Goal: Task Accomplishment & Management: Manage account settings

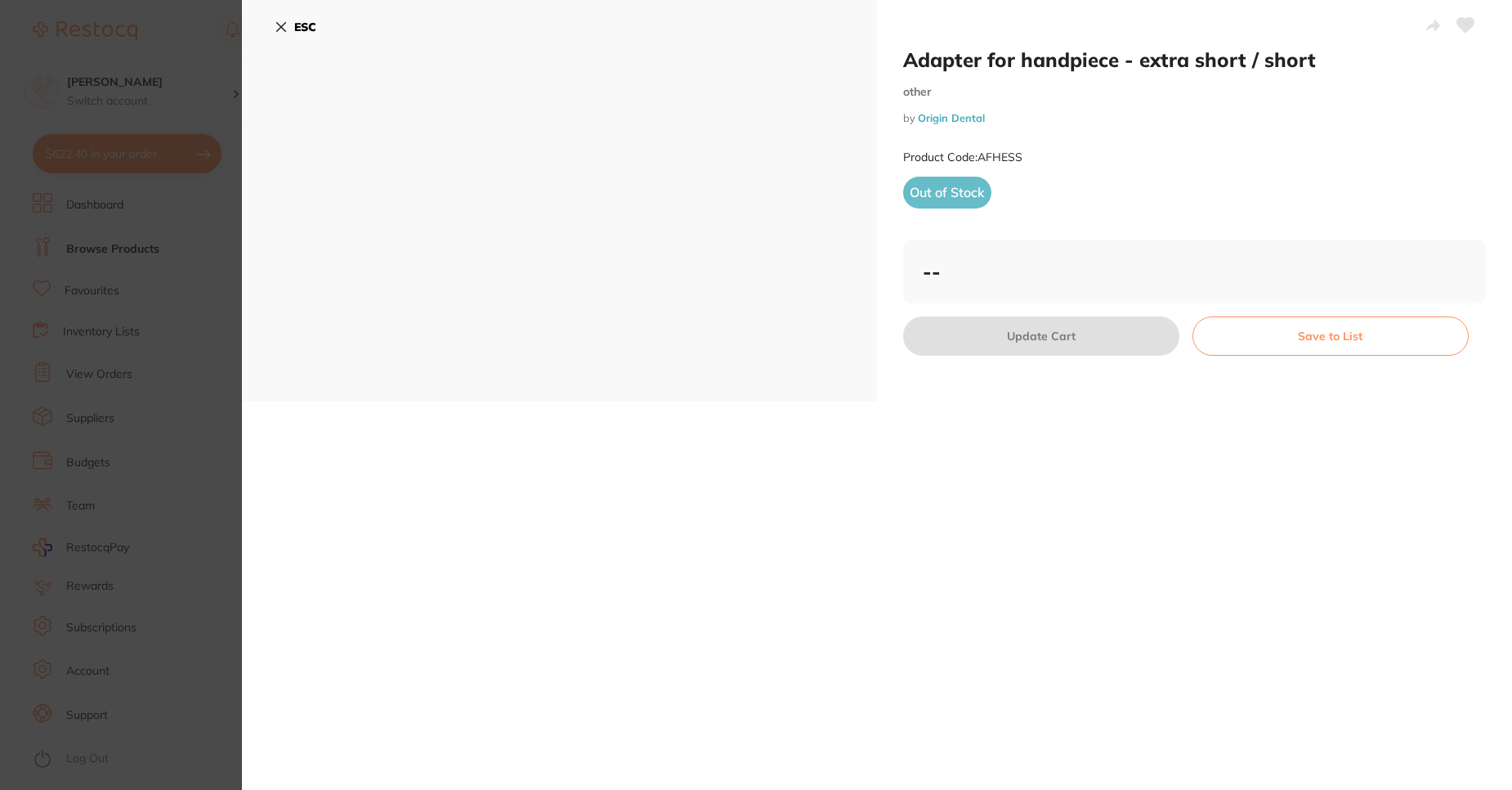
click at [281, 24] on icon at bounding box center [282, 27] width 13 height 13
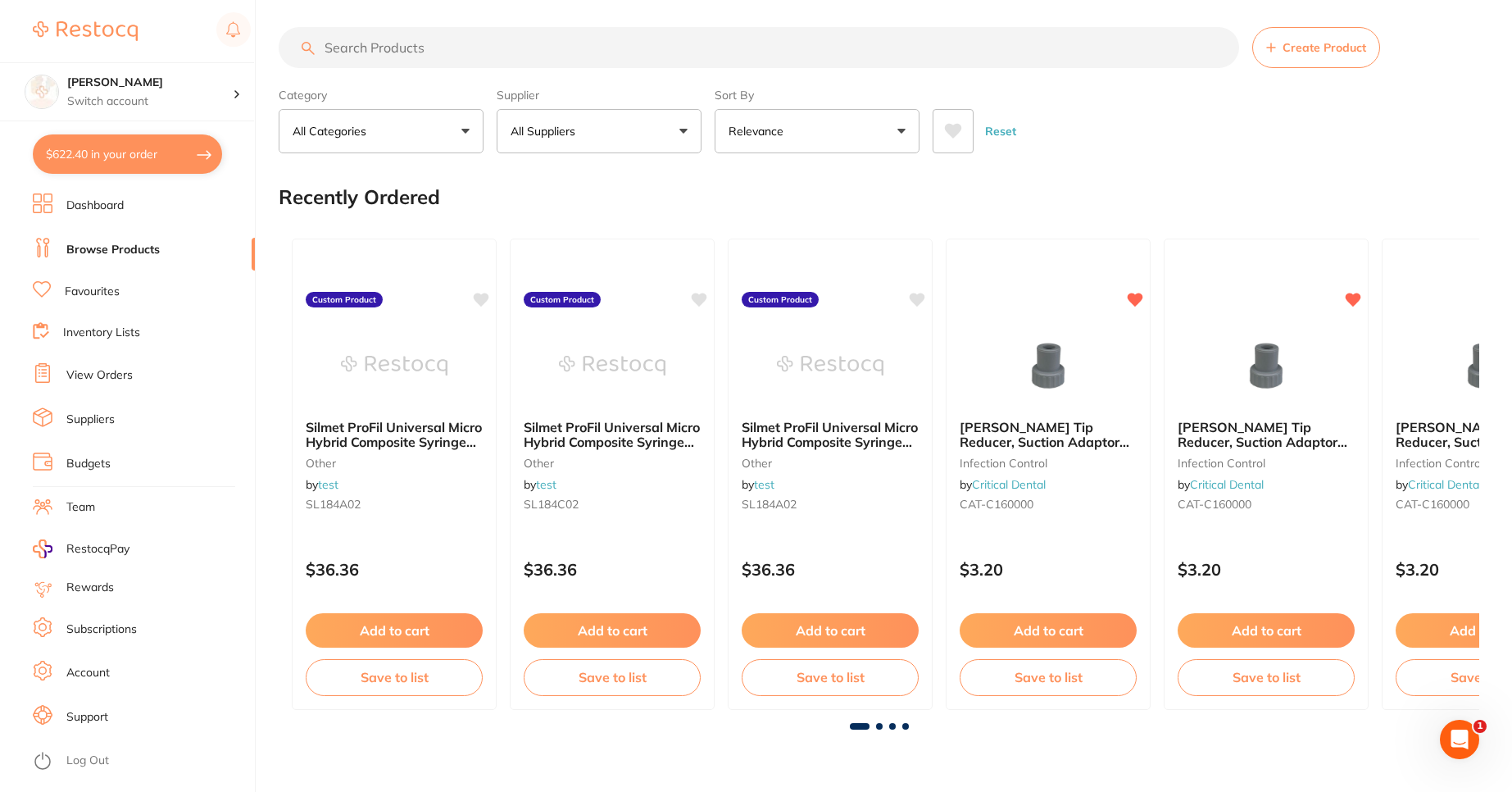
scroll to position [98, 0]
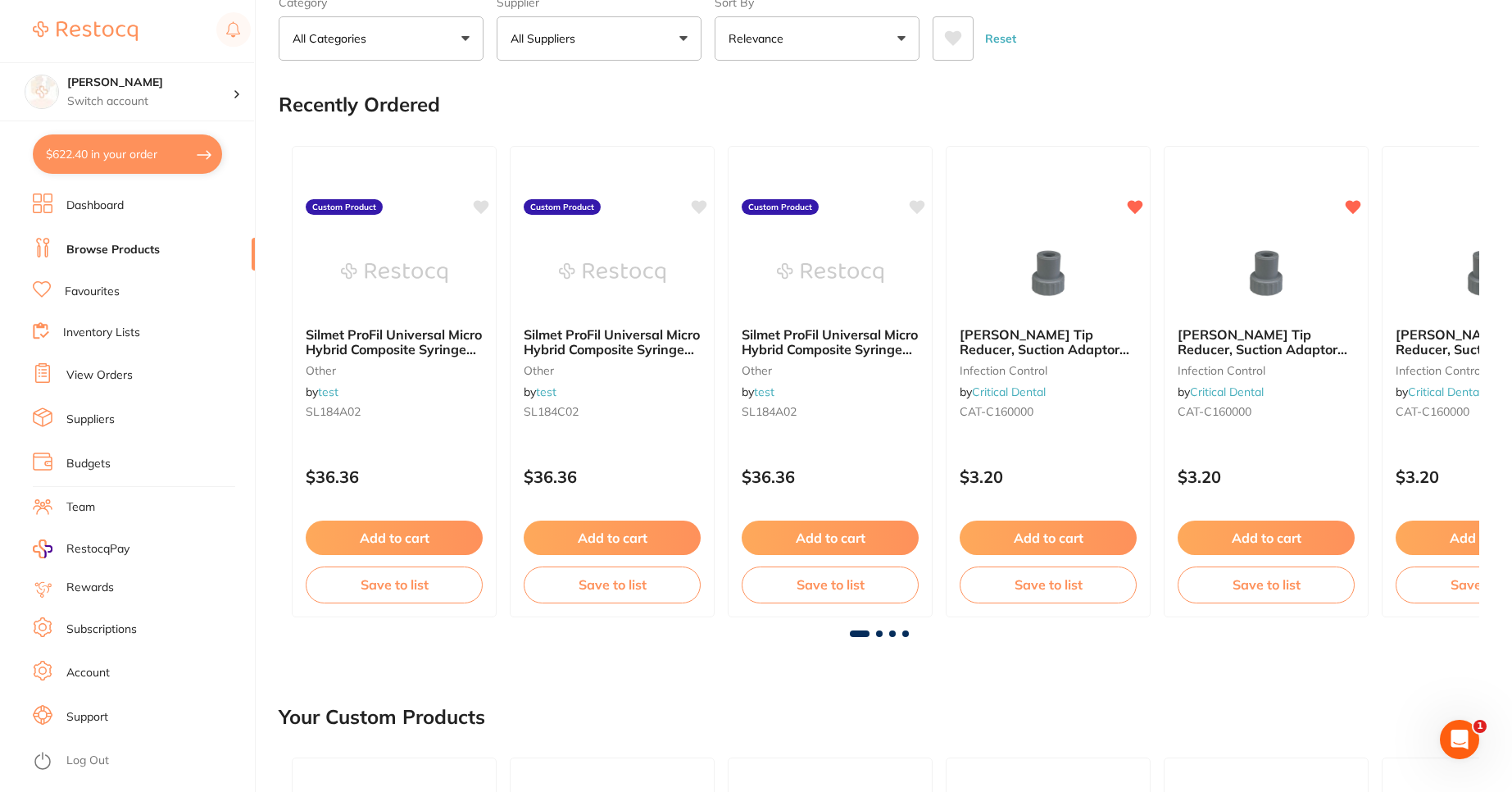
click at [72, 466] on link "Budgets" at bounding box center [88, 463] width 44 height 16
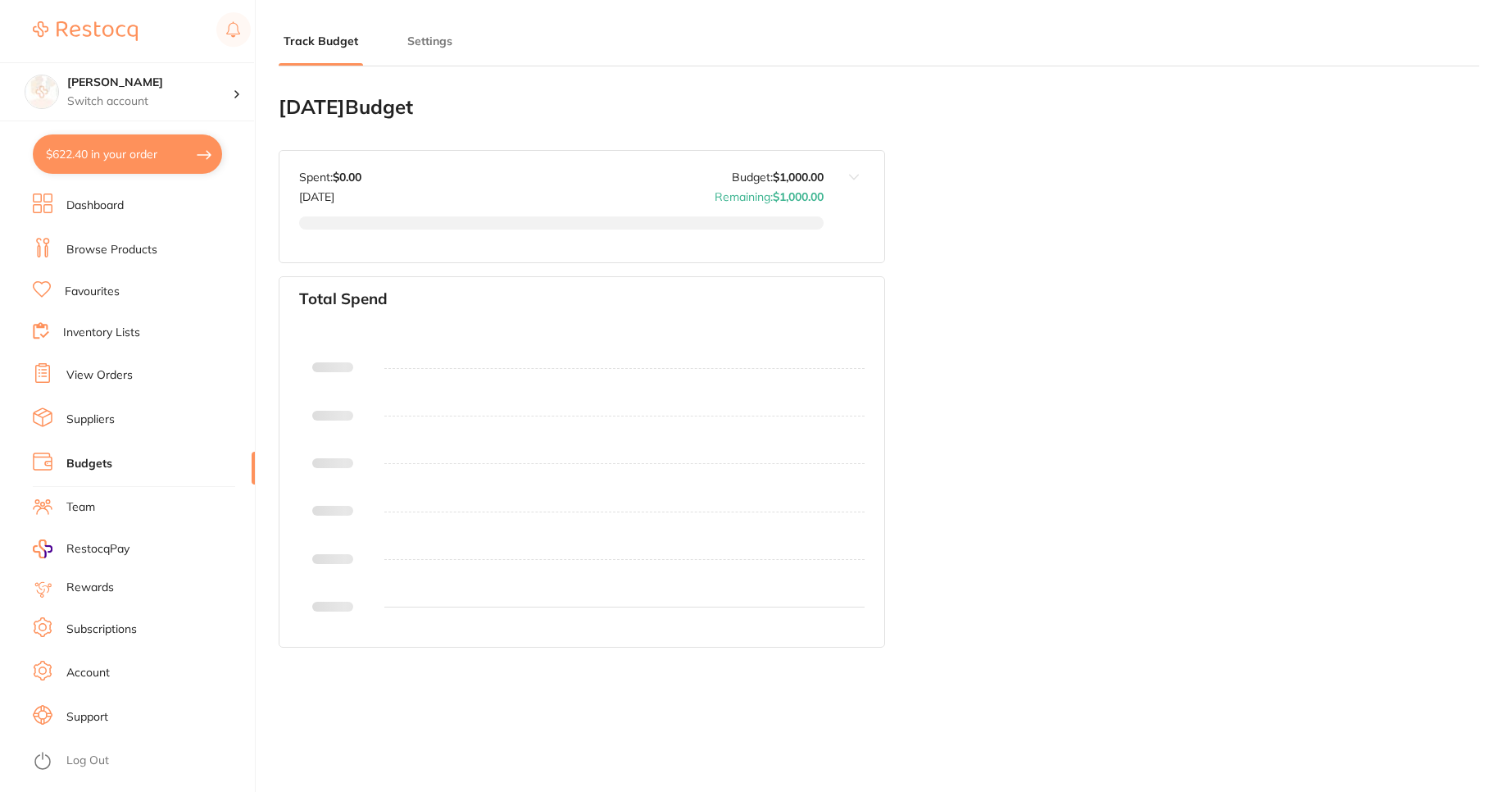
type input "1,000"
type input "4.0"
type input "1,000"
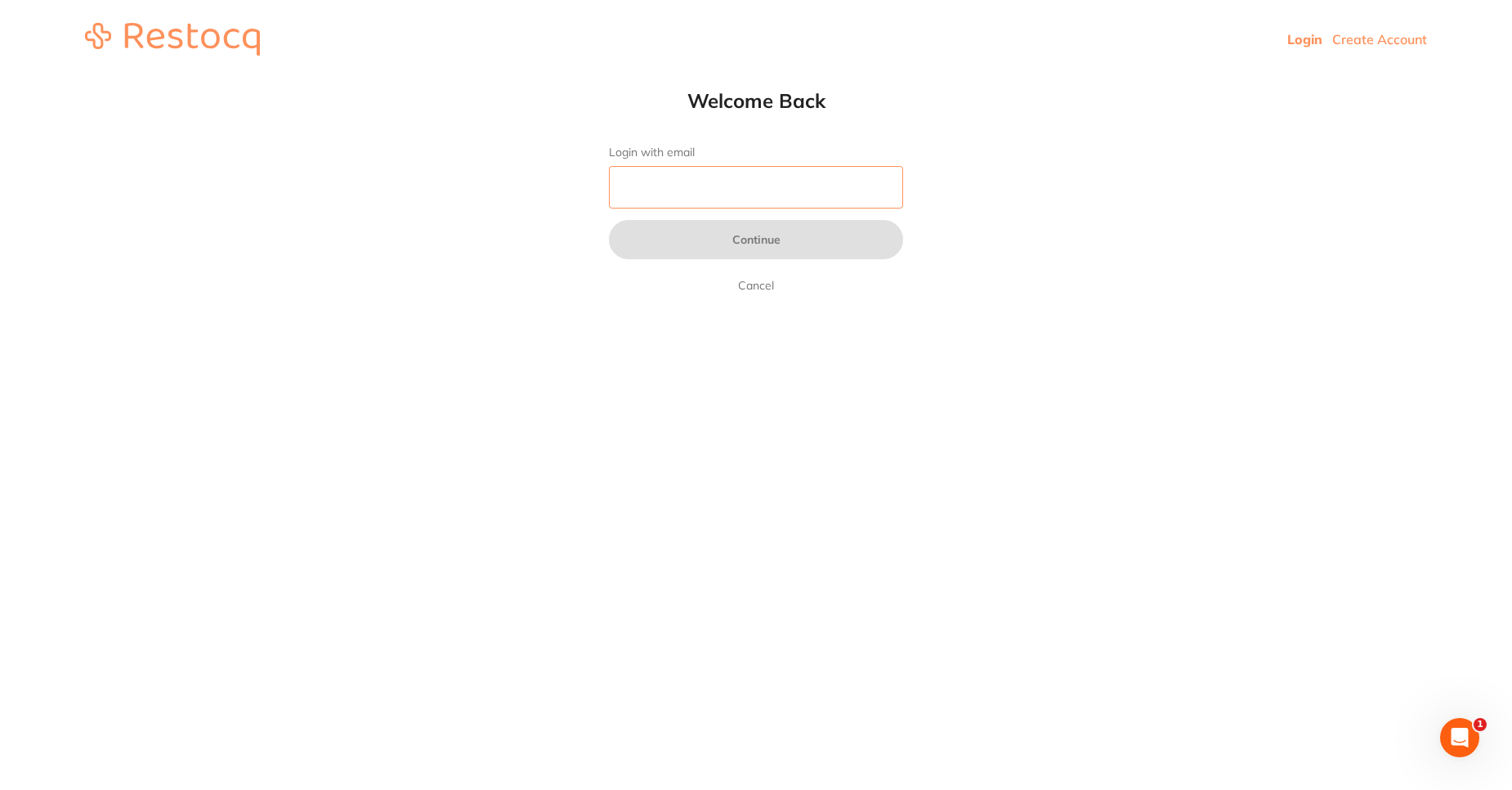
click at [699, 204] on input "Login with email" at bounding box center [755, 187] width 294 height 42
type input "[PERSON_NAME][EMAIL_ADDRESS][PERSON_NAME][DOMAIN_NAME]"
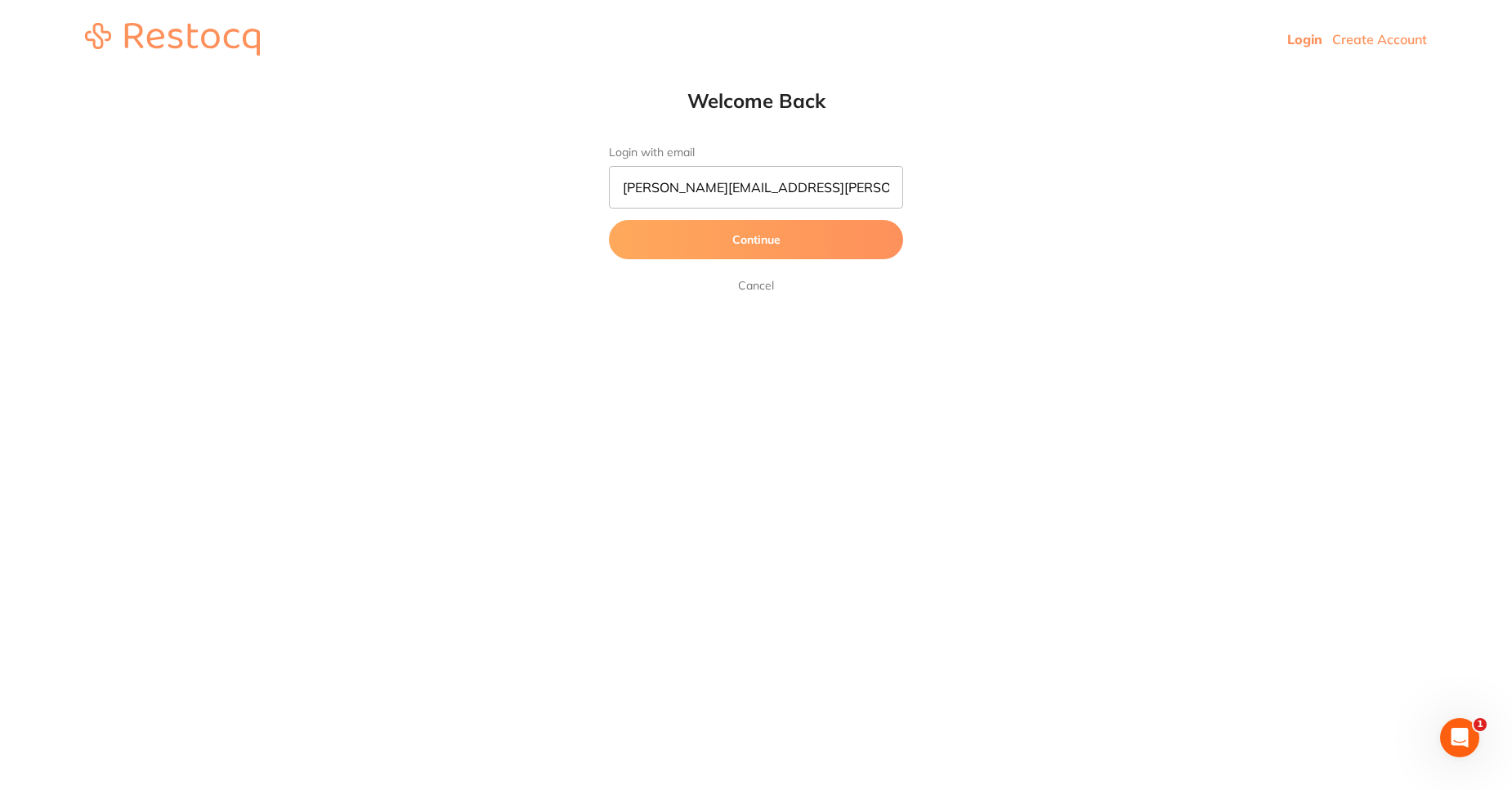
click at [729, 236] on button "Continue" at bounding box center [755, 239] width 294 height 39
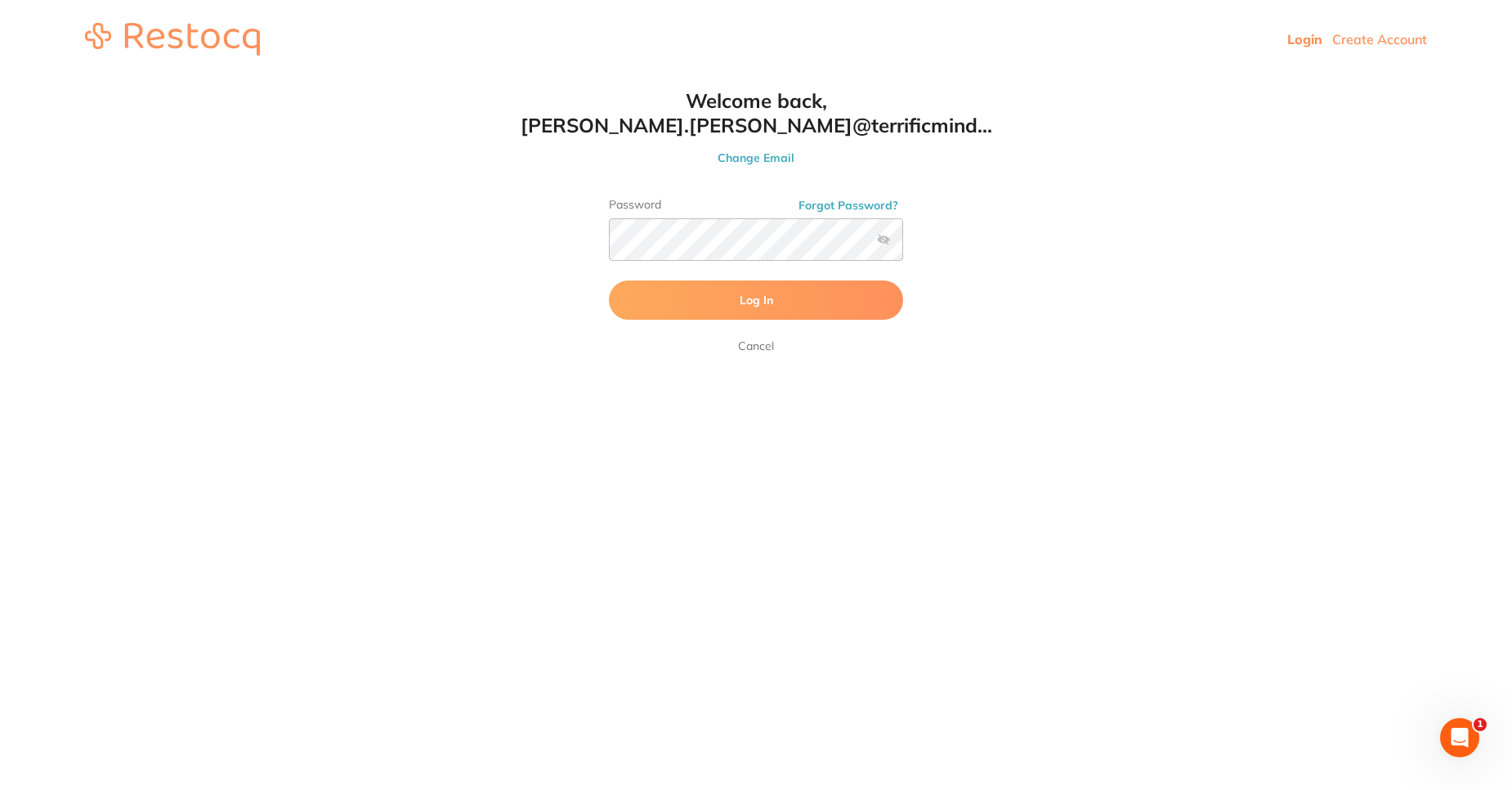
click at [717, 287] on button "Log In" at bounding box center [755, 300] width 294 height 39
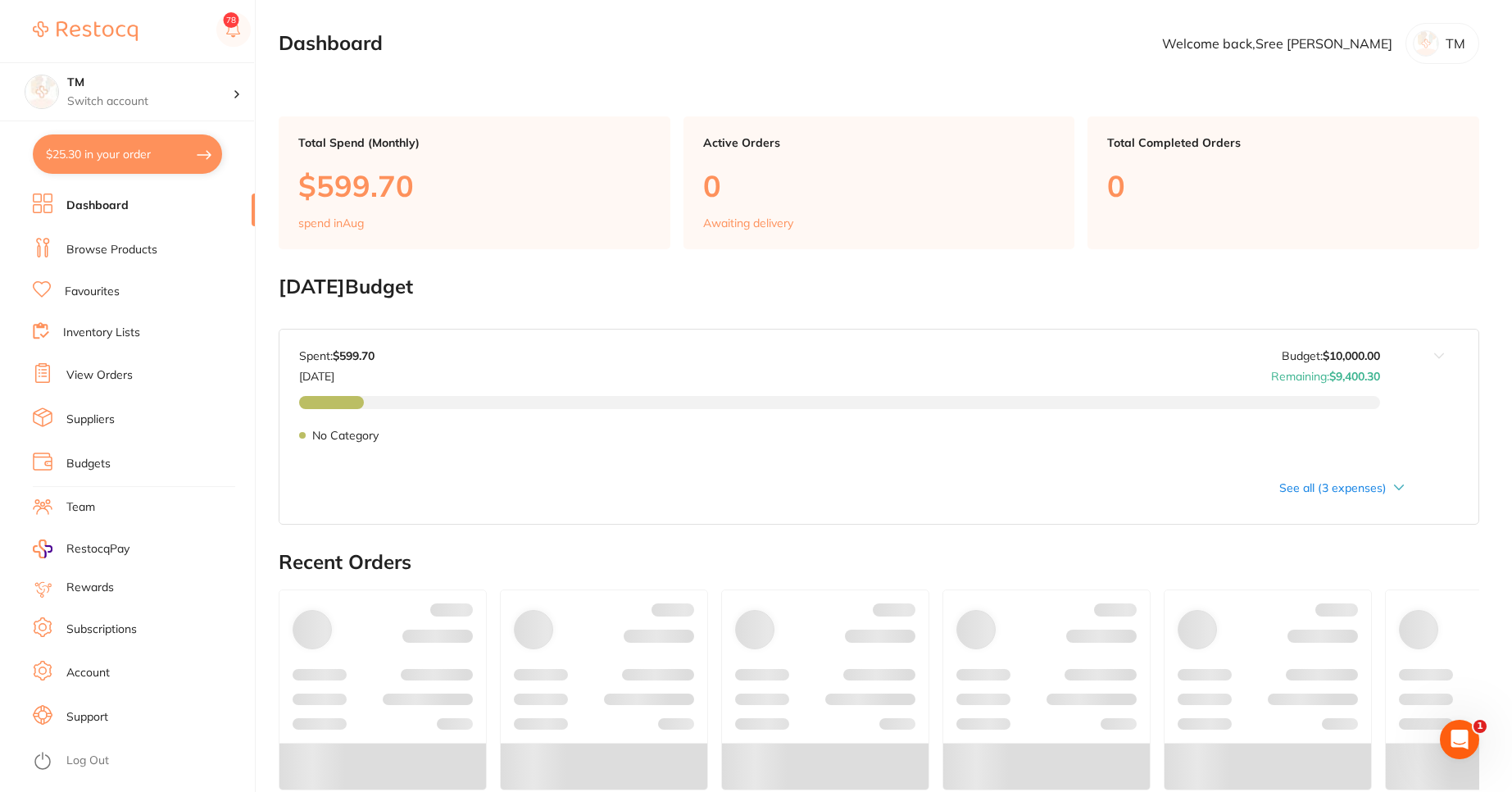
click at [94, 467] on link "Budgets" at bounding box center [88, 463] width 44 height 16
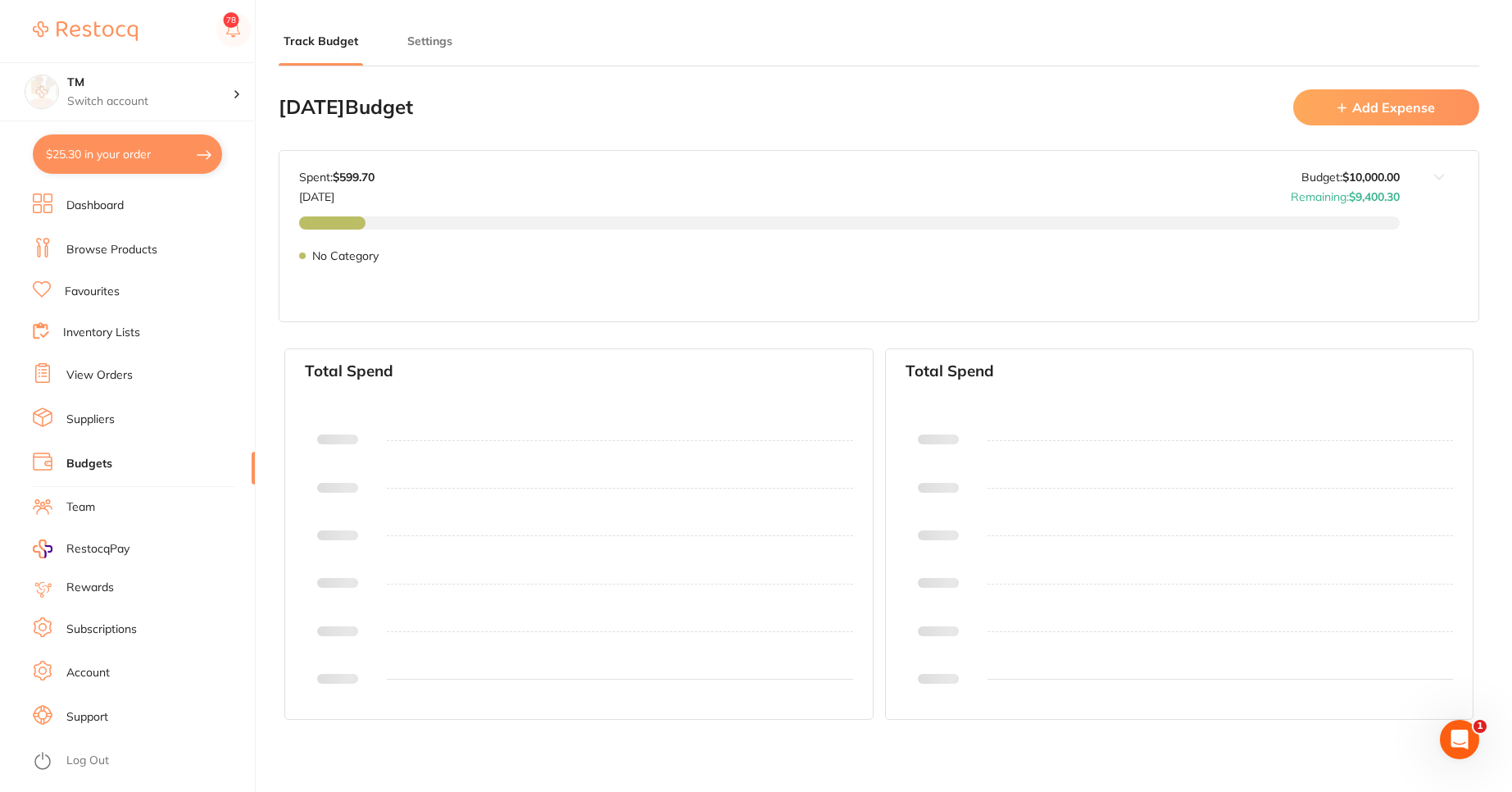
type input "10,000"
type input "0.0"
type input "10,000"
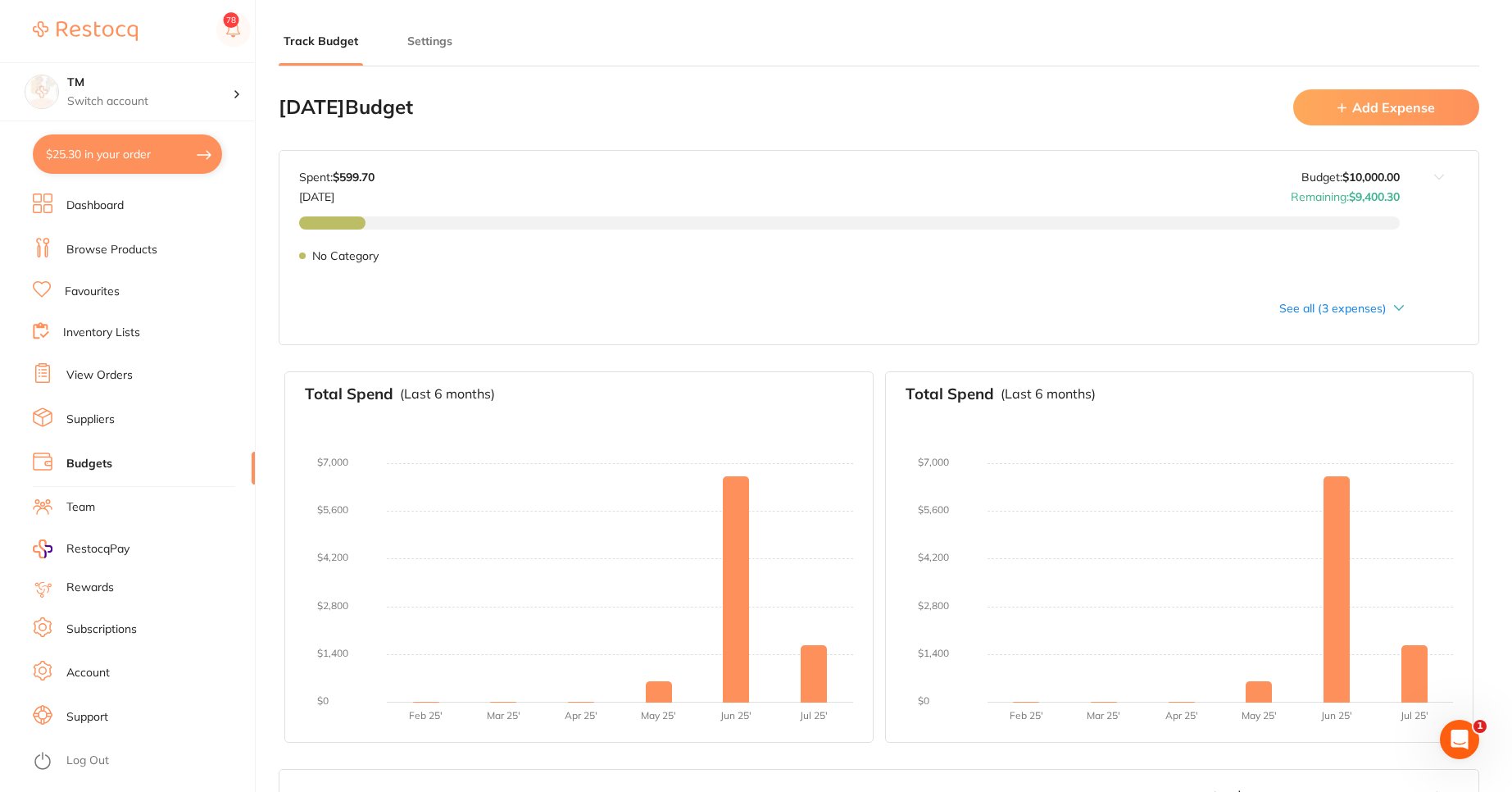
click at [1401, 111] on button "Add Expense" at bounding box center [1386, 107] width 186 height 36
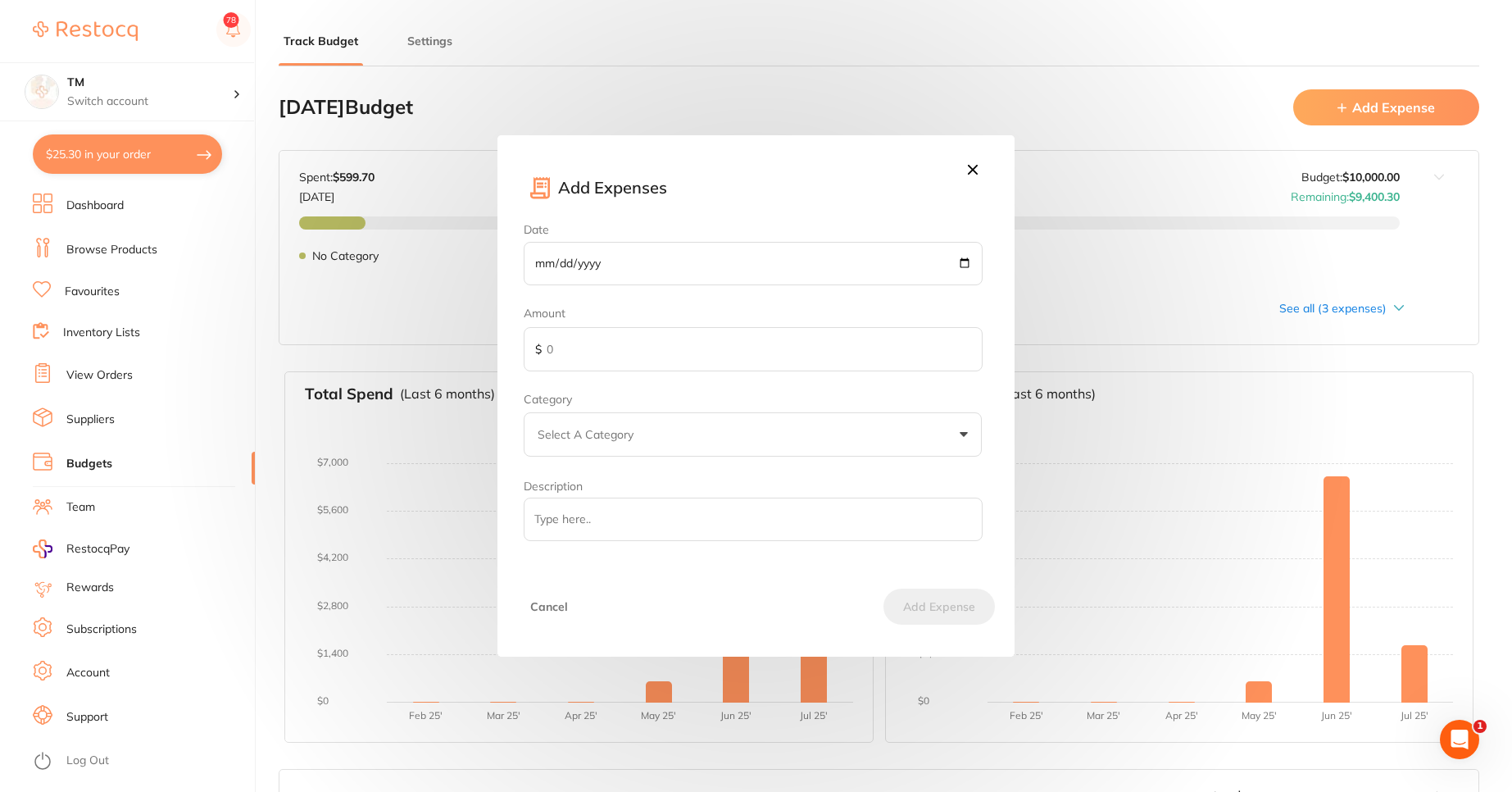
click at [964, 265] on input "Date" at bounding box center [752, 264] width 458 height 44
click at [970, 171] on icon at bounding box center [972, 169] width 10 height 10
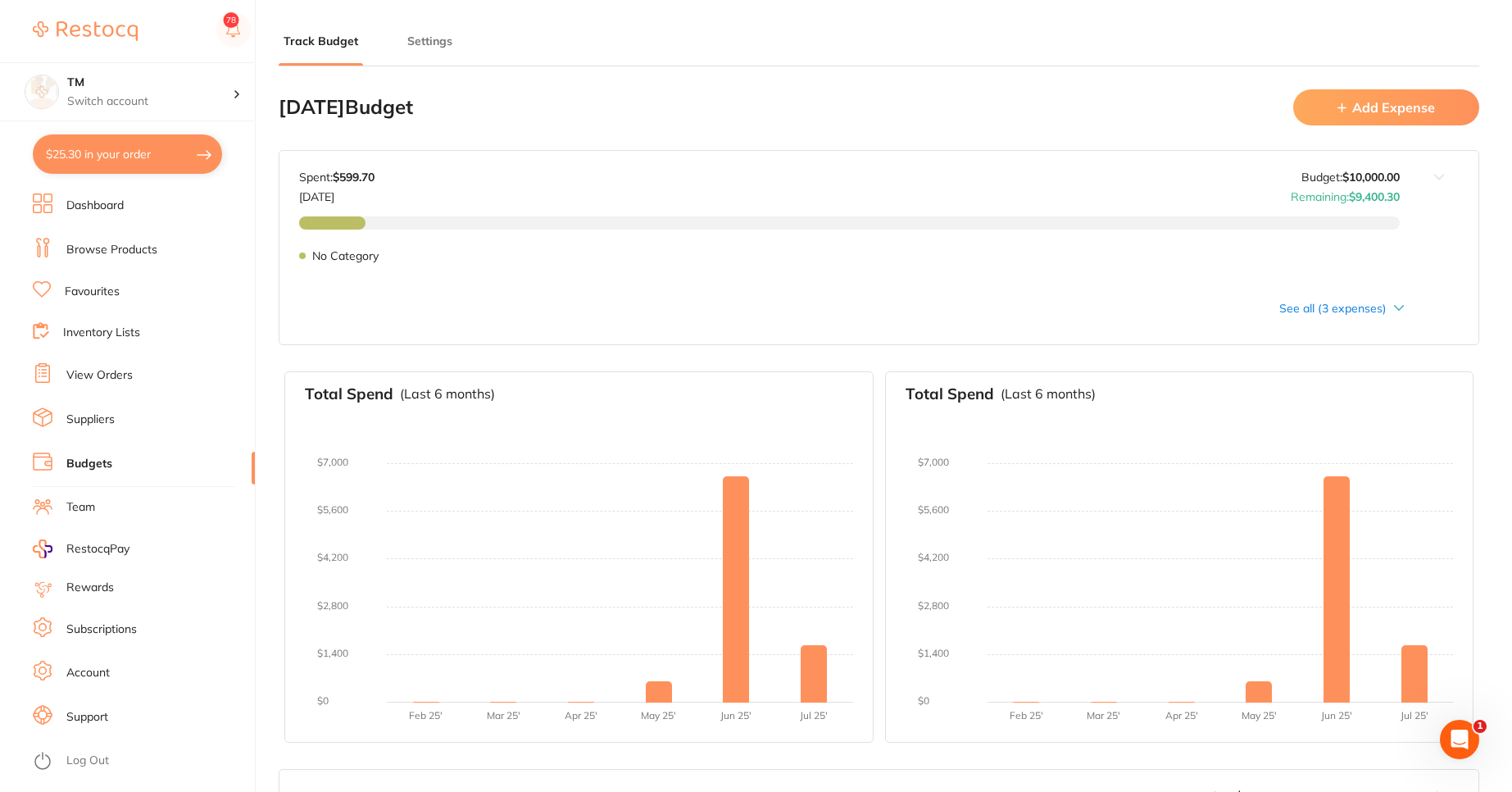
click at [1334, 118] on button "Add Expense" at bounding box center [1386, 107] width 186 height 36
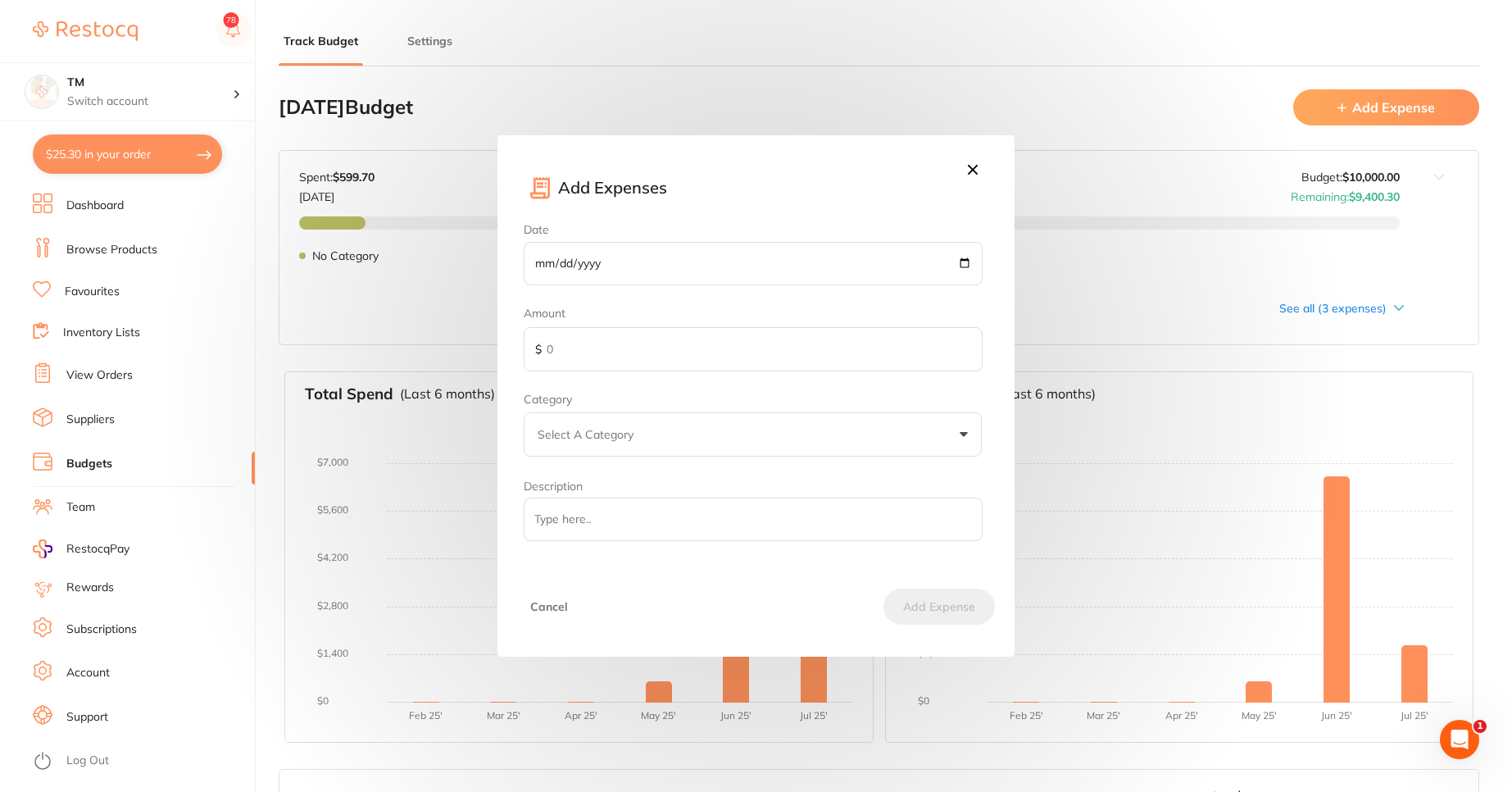
click at [967, 263] on input "Date" at bounding box center [752, 264] width 458 height 44
click at [973, 176] on icon at bounding box center [972, 169] width 18 height 18
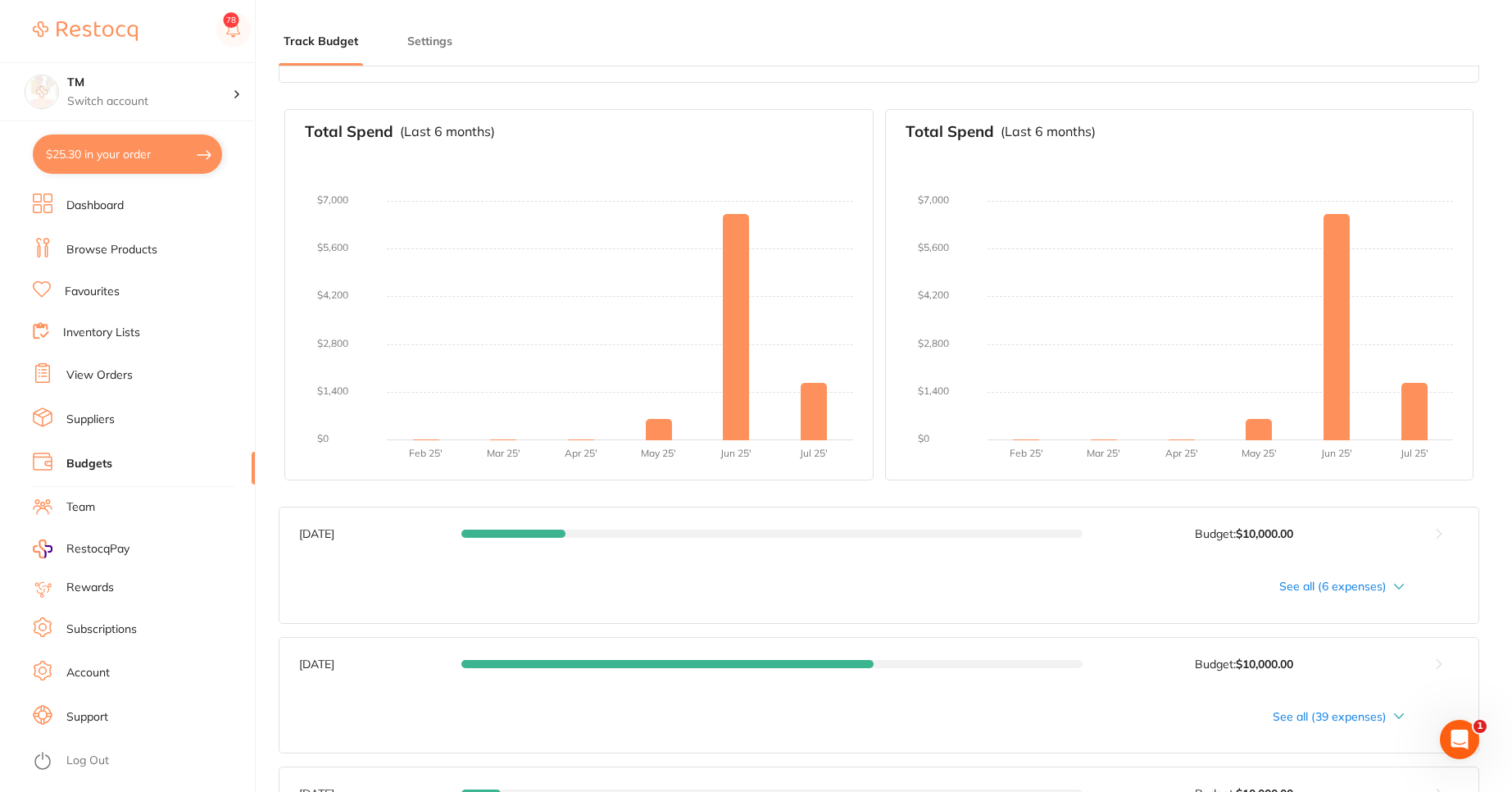
scroll to position [492, 0]
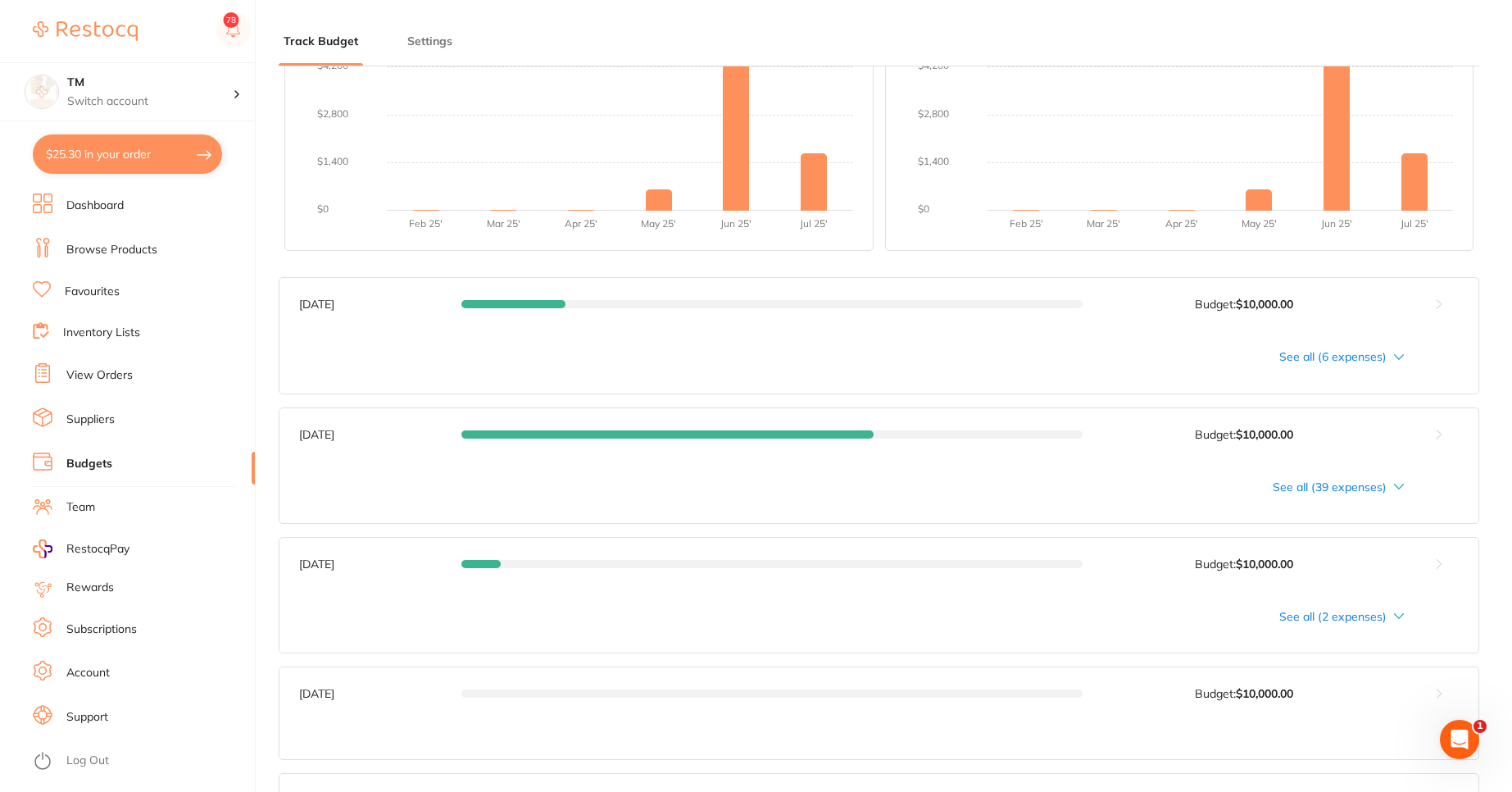
click at [148, 246] on link "Browse Products" at bounding box center [111, 250] width 91 height 16
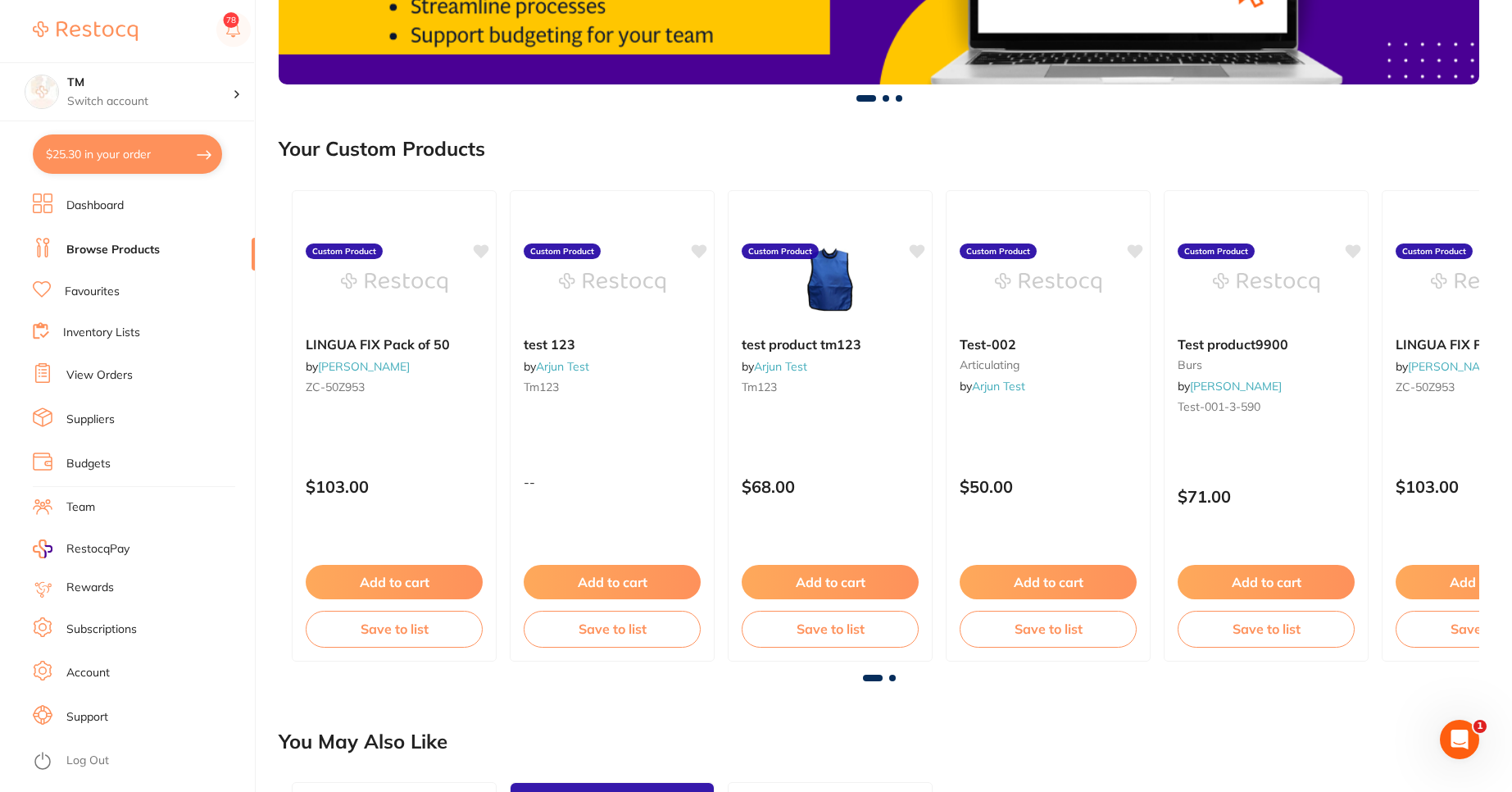
click at [92, 423] on link "Suppliers" at bounding box center [90, 419] width 48 height 16
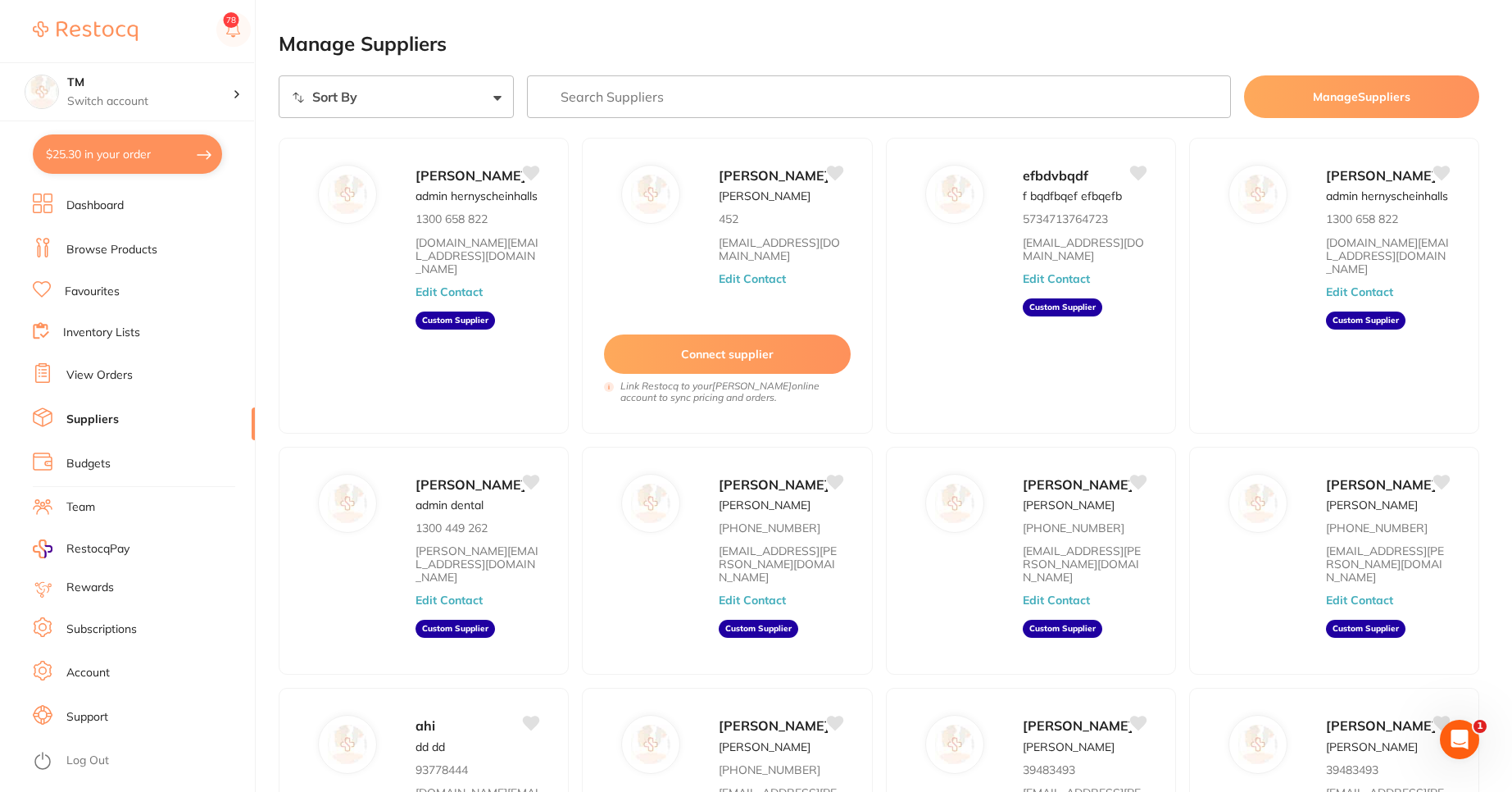
click at [440, 98] on select "Sort By A-Z Z-A" at bounding box center [396, 96] width 235 height 42
click at [126, 375] on link "View Orders" at bounding box center [99, 375] width 66 height 16
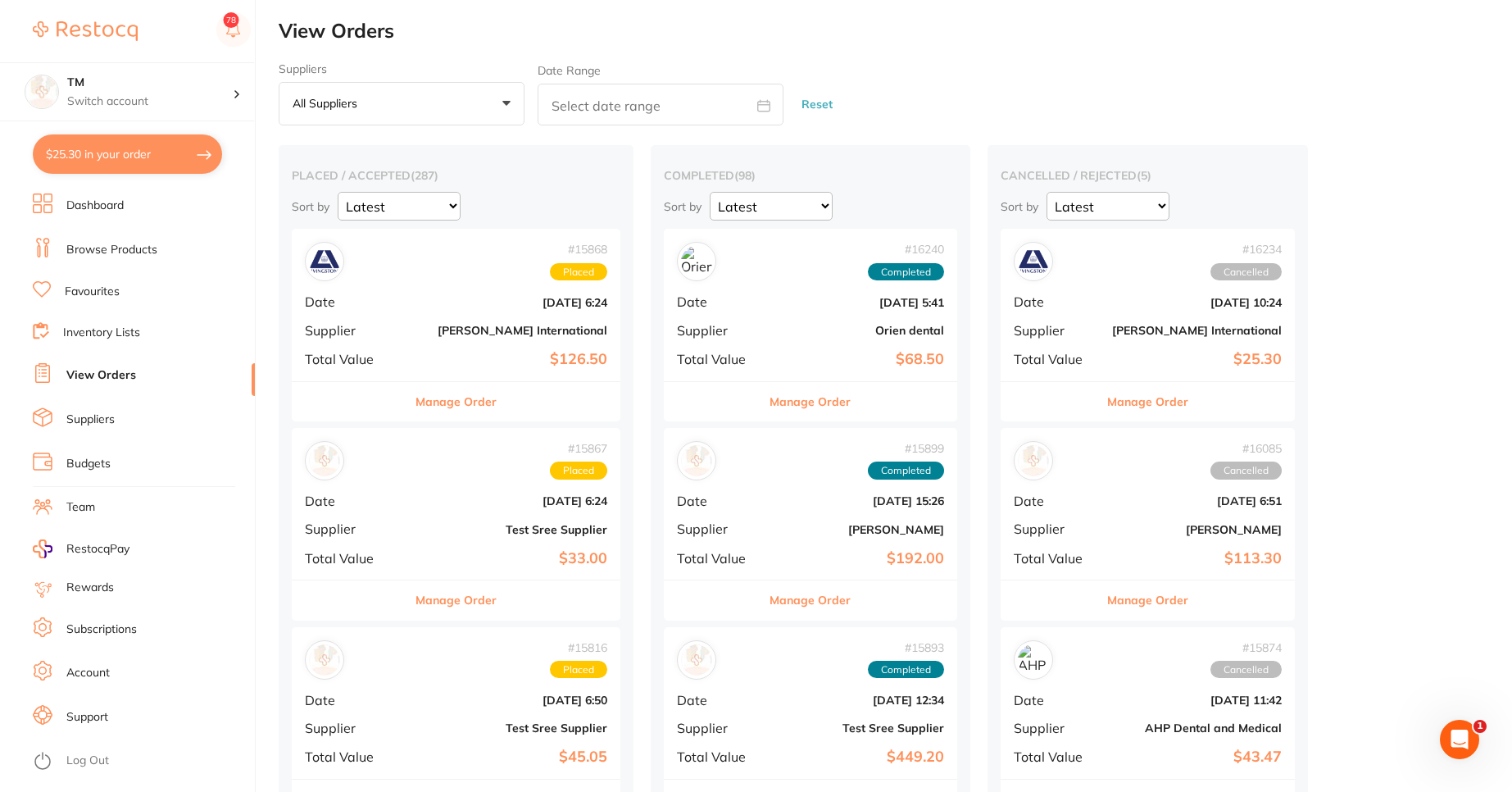
click at [761, 106] on icon at bounding box center [764, 106] width 13 height 13
select select "7"
select select "2025"
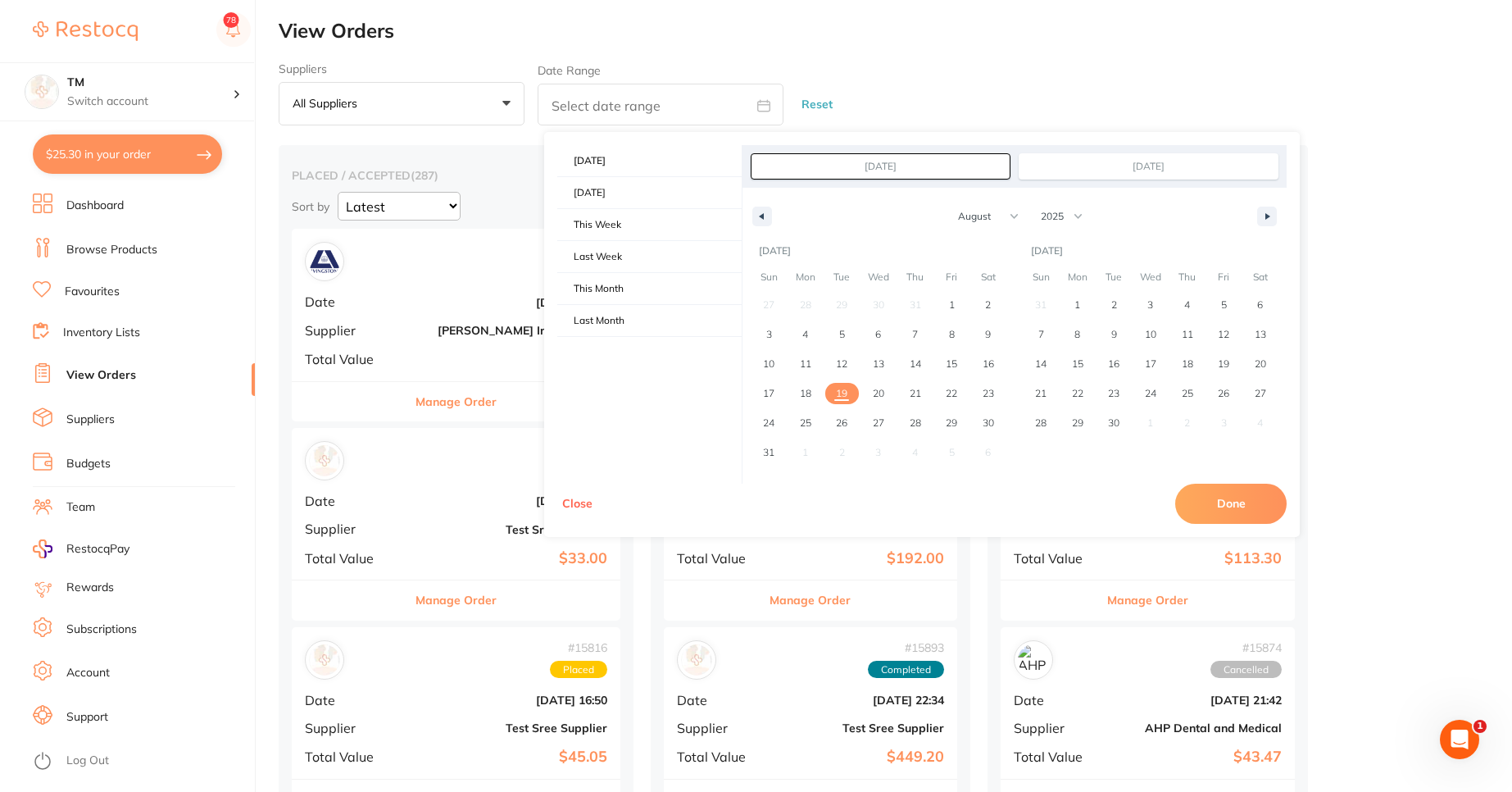
click at [987, 167] on input "Aug 19, 2025" at bounding box center [880, 166] width 258 height 25
click at [1111, 164] on input "Aug 19, 2025" at bounding box center [1148, 166] width 258 height 25
click at [846, 163] on input "Aug 19, 2025" at bounding box center [880, 166] width 258 height 25
click at [1246, 168] on input "Aug 19, 2025" at bounding box center [1148, 166] width 258 height 25
click at [1264, 214] on button "button" at bounding box center [1266, 216] width 19 height 19
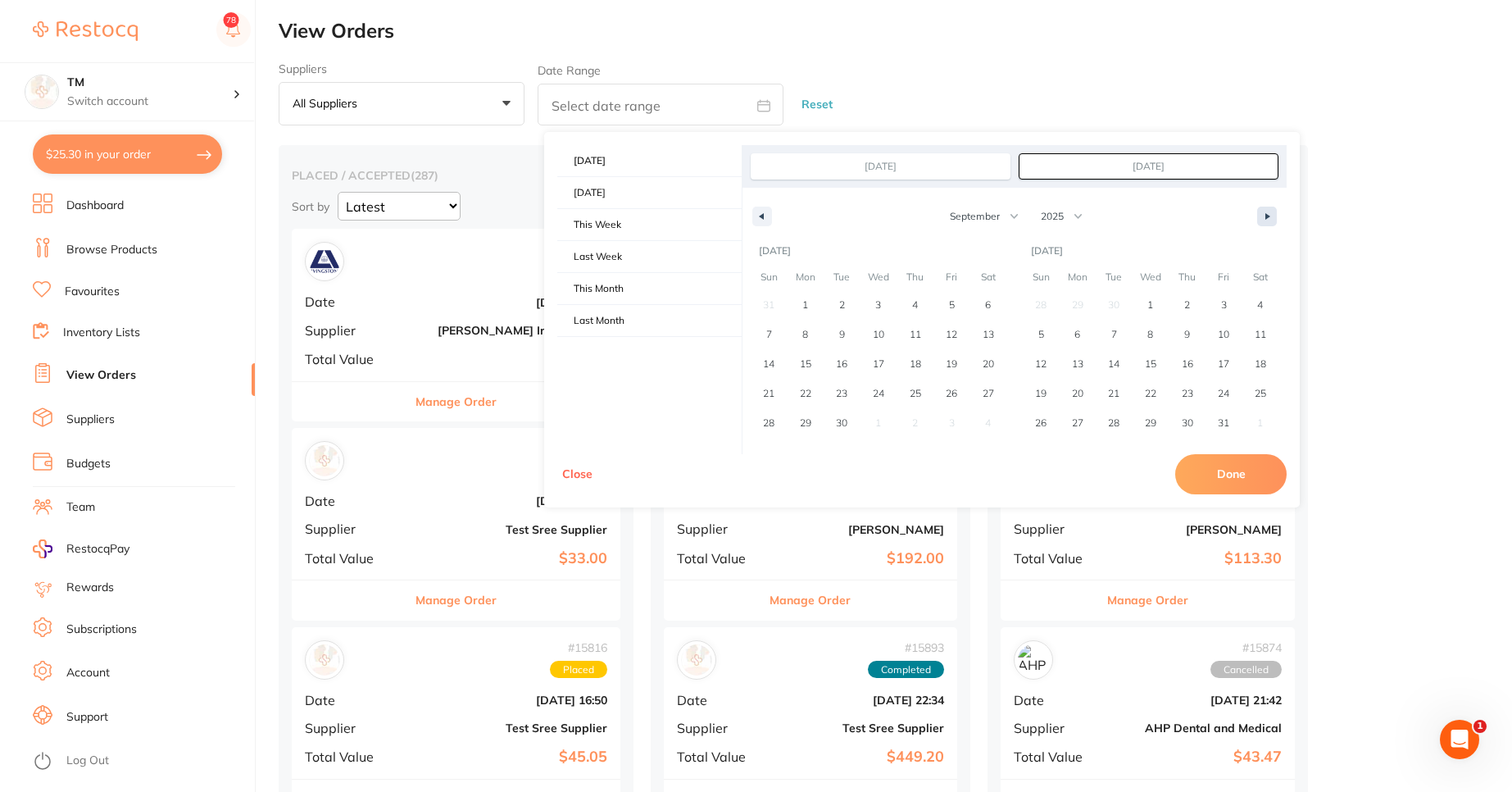
click at [1264, 214] on button "button" at bounding box center [1266, 216] width 19 height 19
click at [1265, 223] on button "button" at bounding box center [1266, 216] width 19 height 19
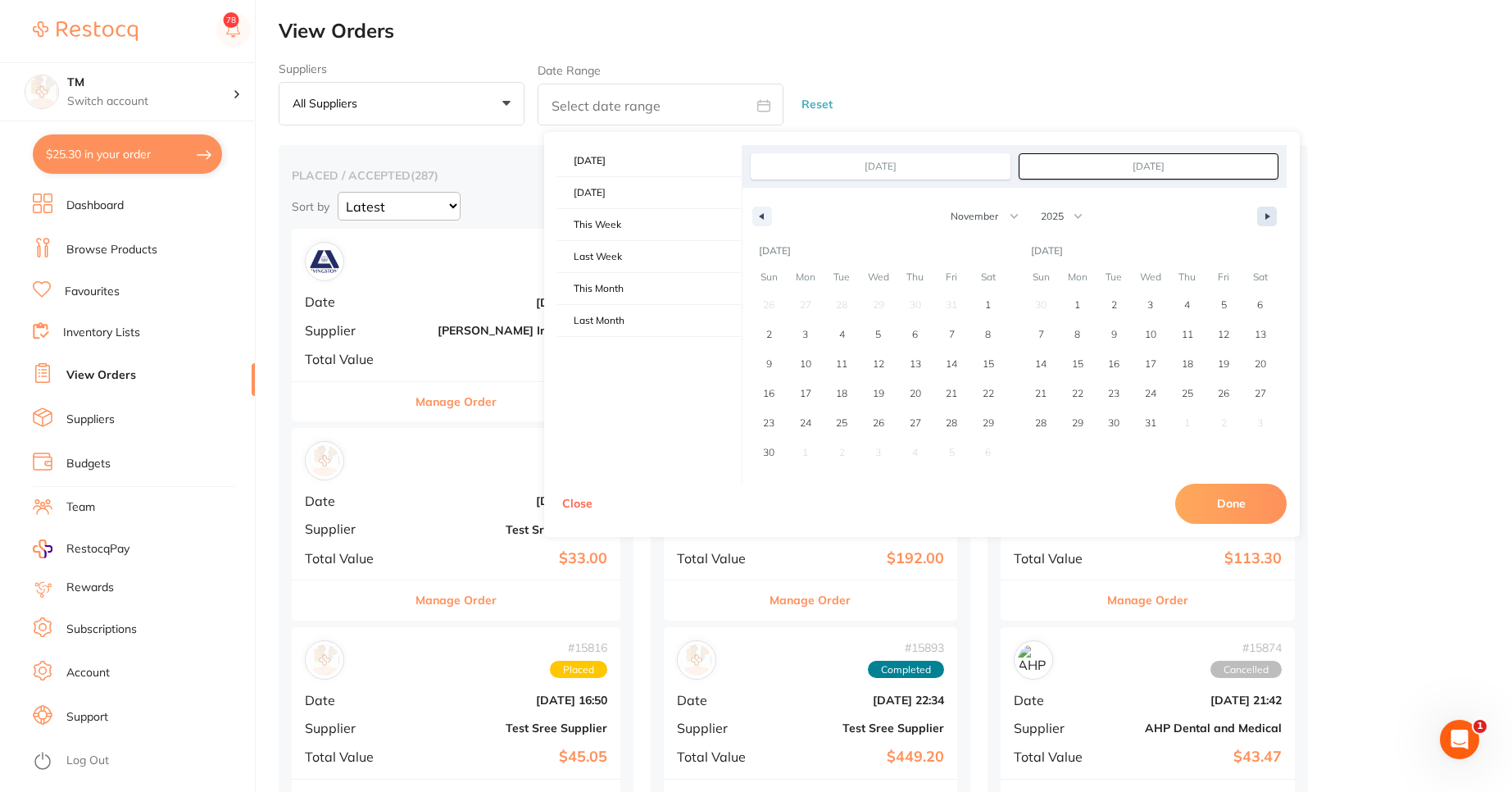
click at [1265, 223] on button "button" at bounding box center [1266, 216] width 19 height 19
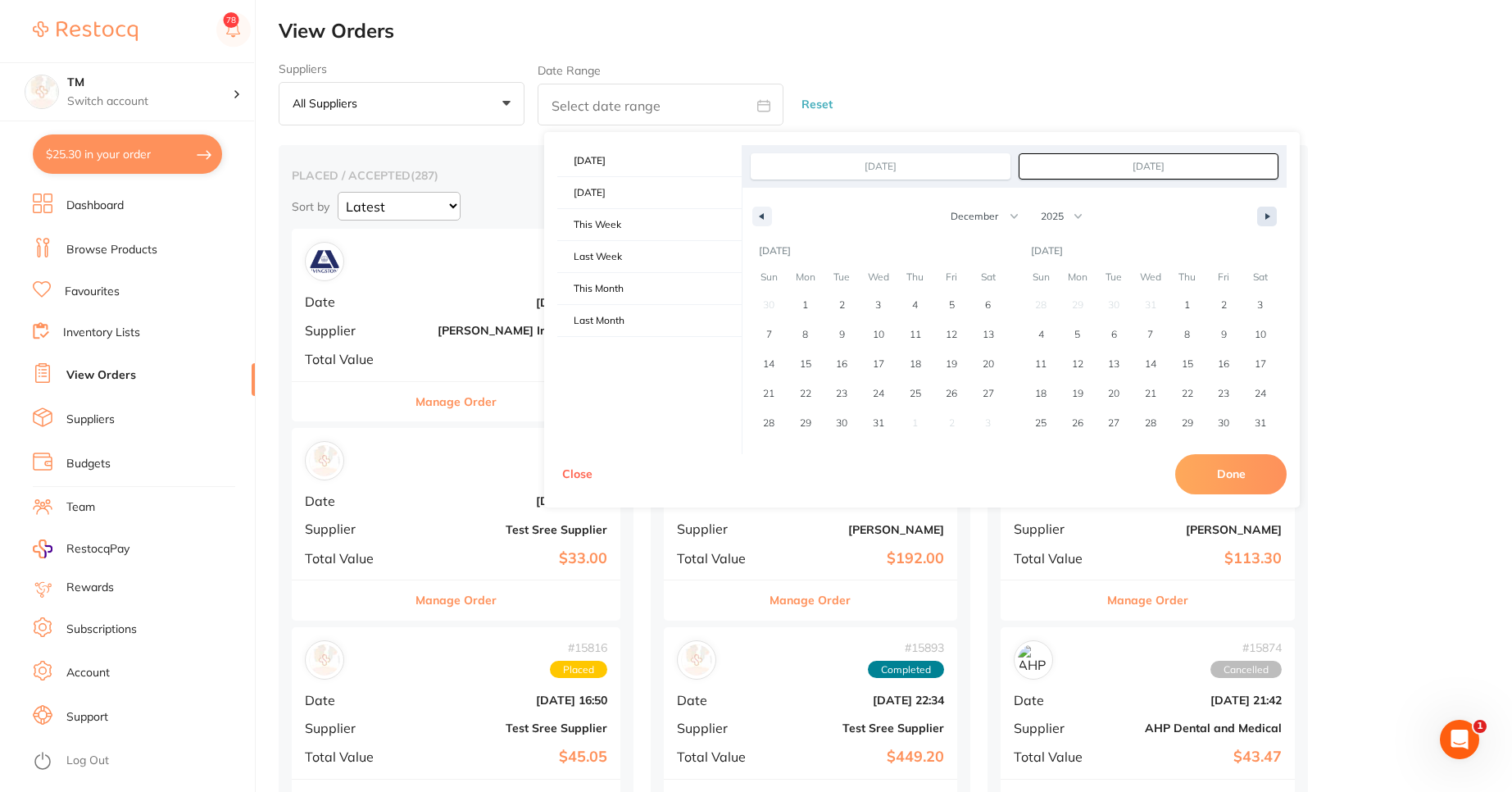
click at [1265, 223] on button "button" at bounding box center [1266, 216] width 19 height 19
select select "0"
select select "2026"
click at [1268, 213] on icon "button" at bounding box center [1269, 216] width 9 height 7
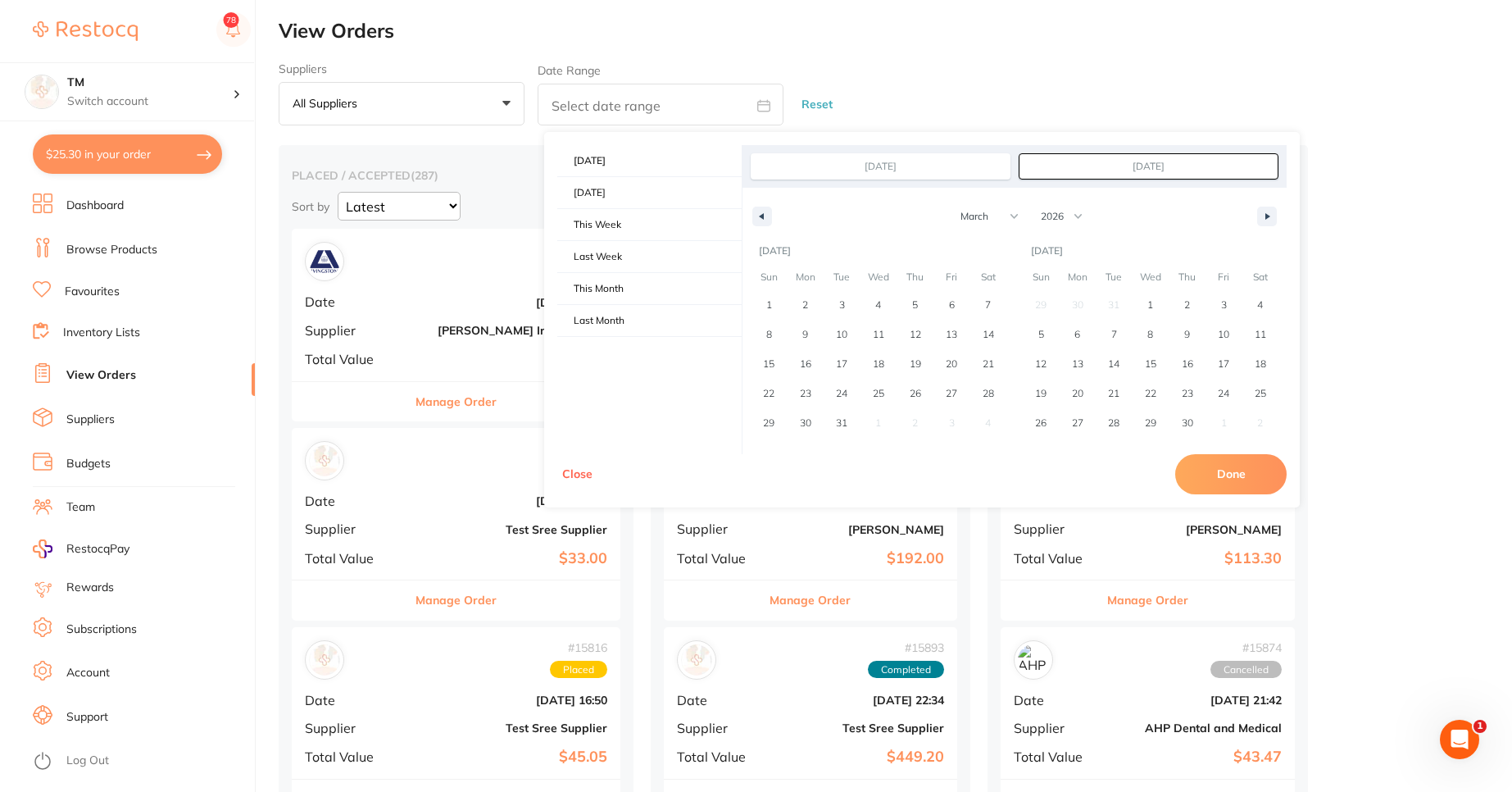
click at [945, 174] on input "Aug 19, 2025" at bounding box center [880, 166] width 258 height 25
click at [952, 167] on input "Aug 19, 2025" at bounding box center [880, 166] width 258 height 25
click at [1072, 167] on input "Aug 19, 2025" at bounding box center [1148, 166] width 258 height 25
click at [865, 171] on input "Aug 19, 2025" at bounding box center [880, 166] width 258 height 25
click at [766, 223] on button "button" at bounding box center [762, 216] width 19 height 19
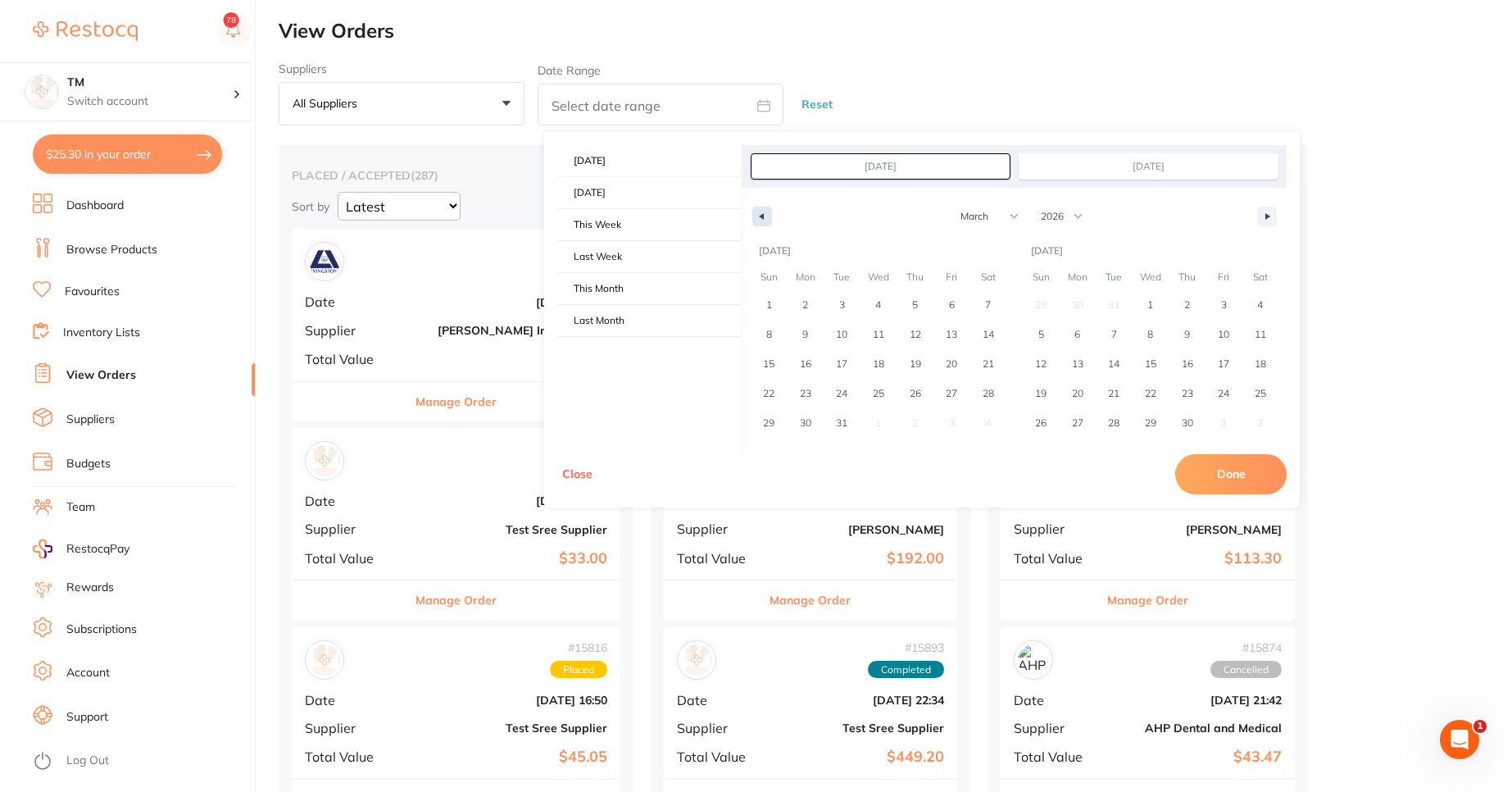
select select "1"
